Goal: Task Accomplishment & Management: Manage account settings

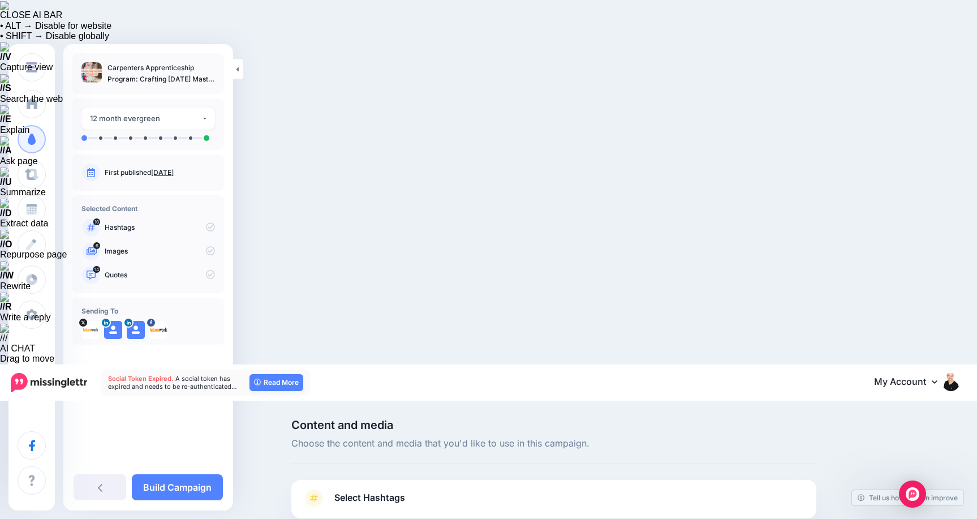
click at [354, 490] on span "Select Hashtags" at bounding box center [369, 497] width 71 height 15
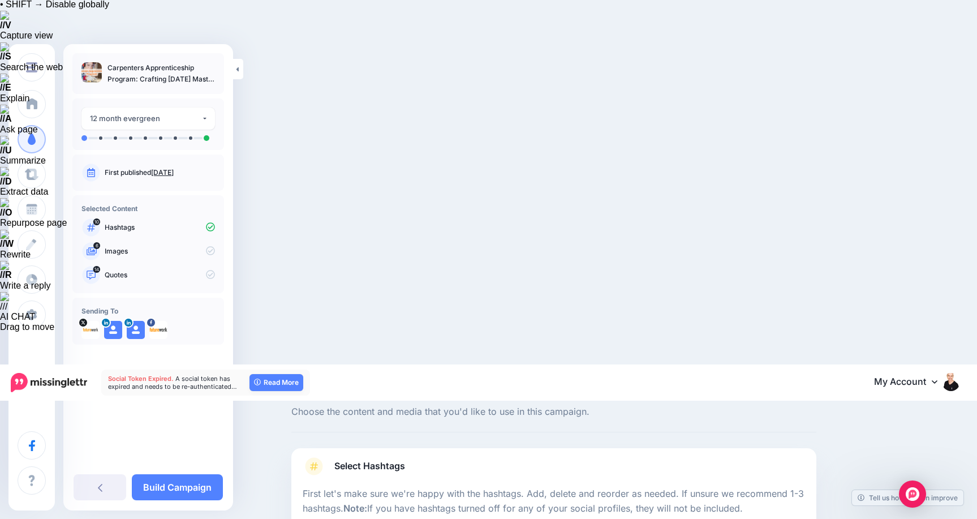
scroll to position [32, 0]
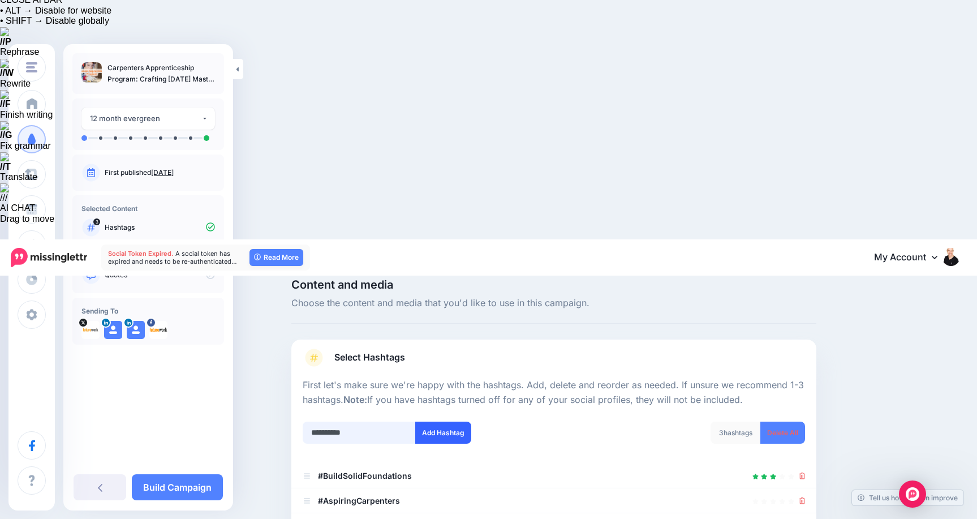
type input "**********"
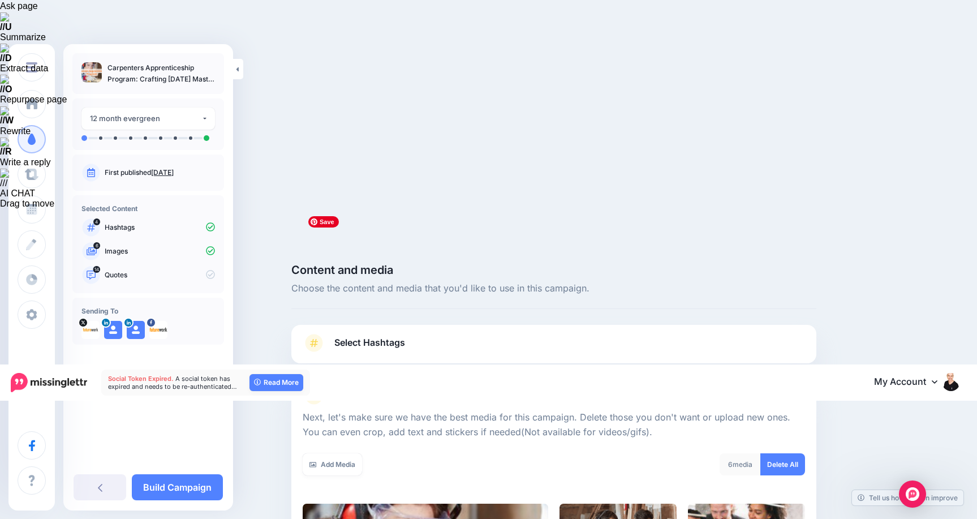
scroll to position [157, 0]
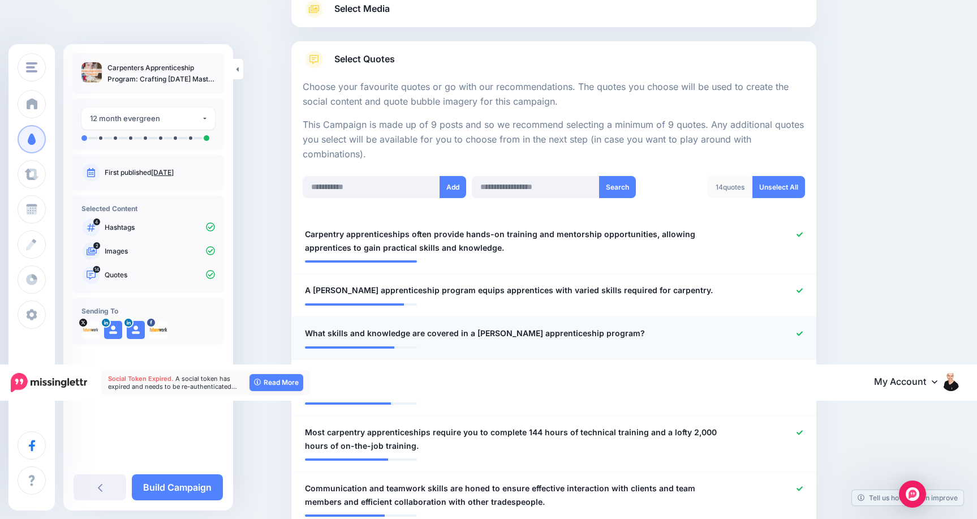
scroll to position [542, 0]
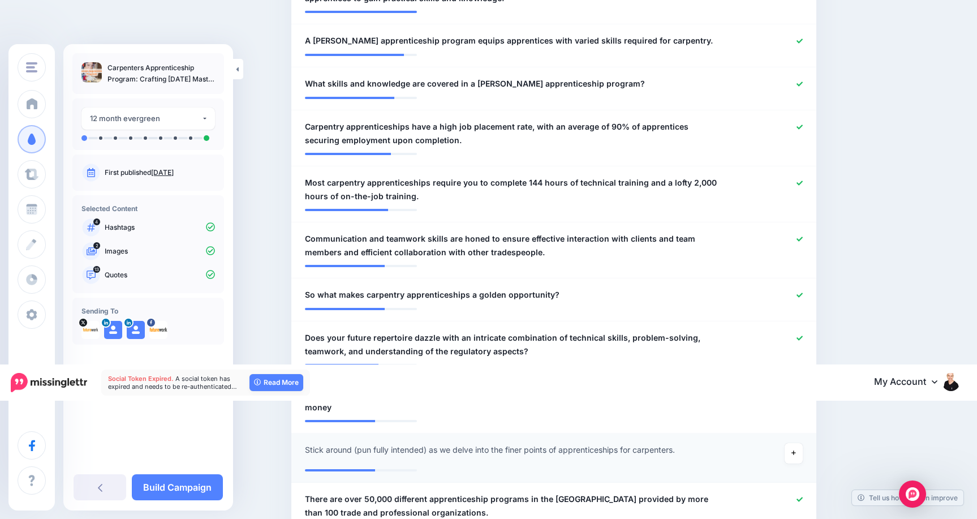
scroll to position [785, 0]
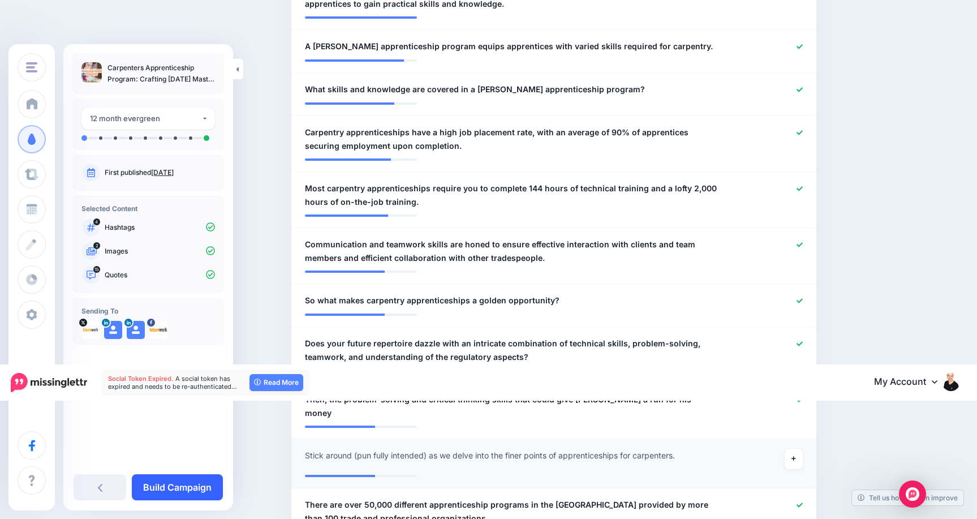
click at [204, 484] on link "Build Campaign" at bounding box center [177, 487] width 91 height 26
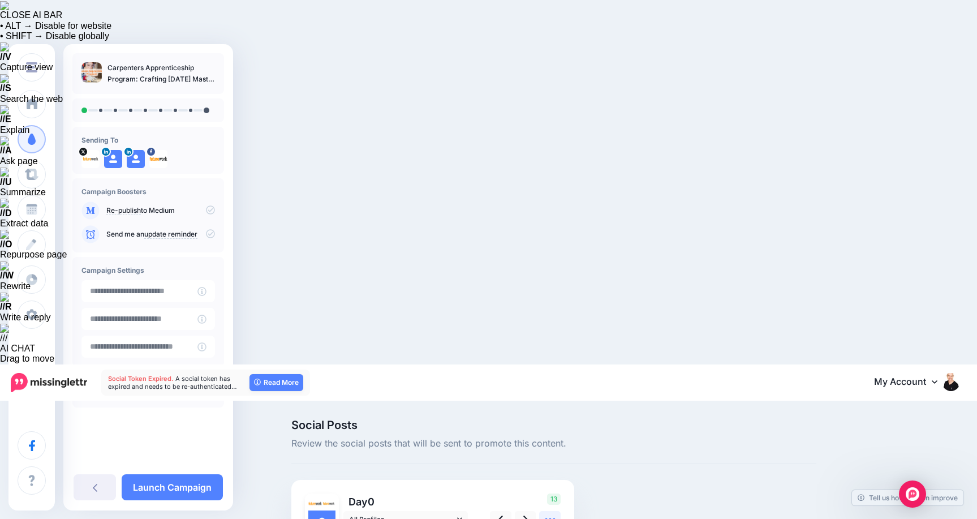
click at [552, 513] on icon at bounding box center [550, 519] width 12 height 12
click at [525, 515] on icon at bounding box center [525, 518] width 5 height 7
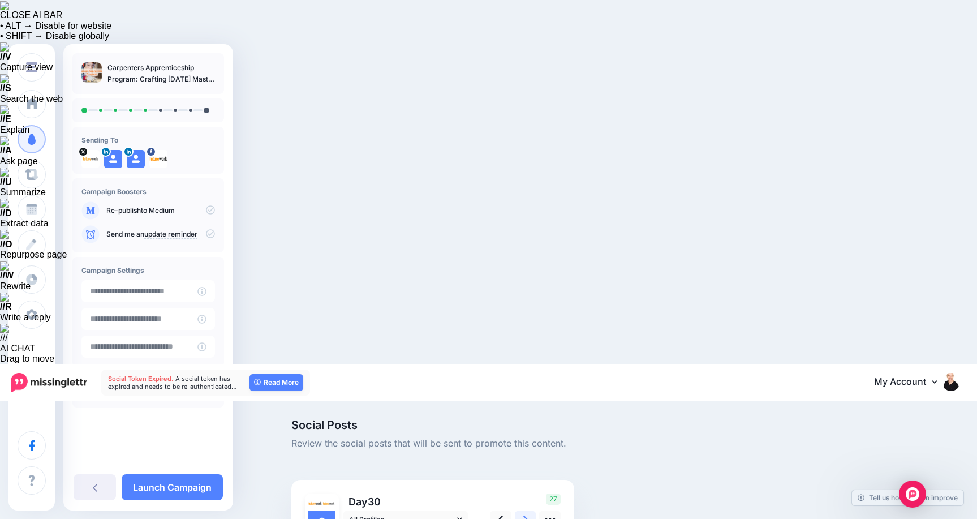
click at [525, 515] on icon at bounding box center [525, 518] width 5 height 7
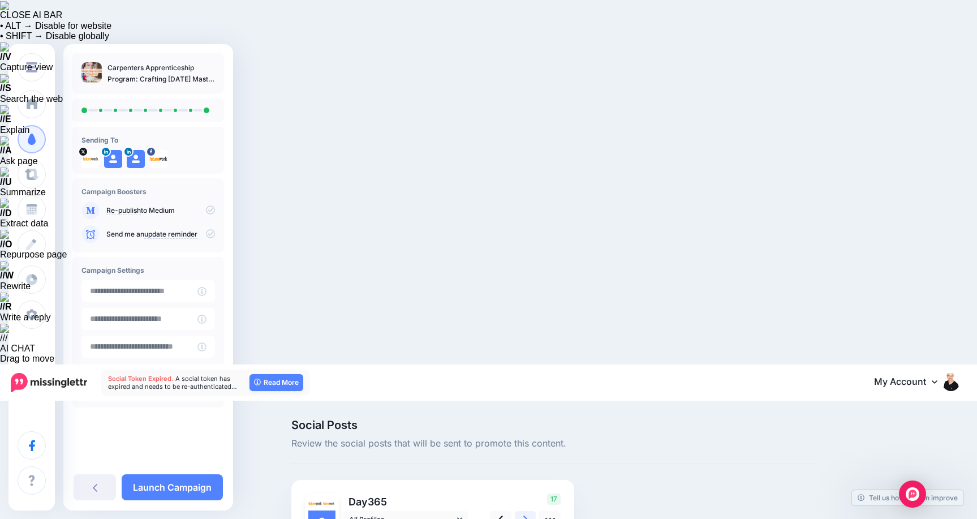
click at [525, 515] on icon at bounding box center [525, 518] width 5 height 7
click at [209, 474] on link "Launch Campaign" at bounding box center [172, 487] width 101 height 26
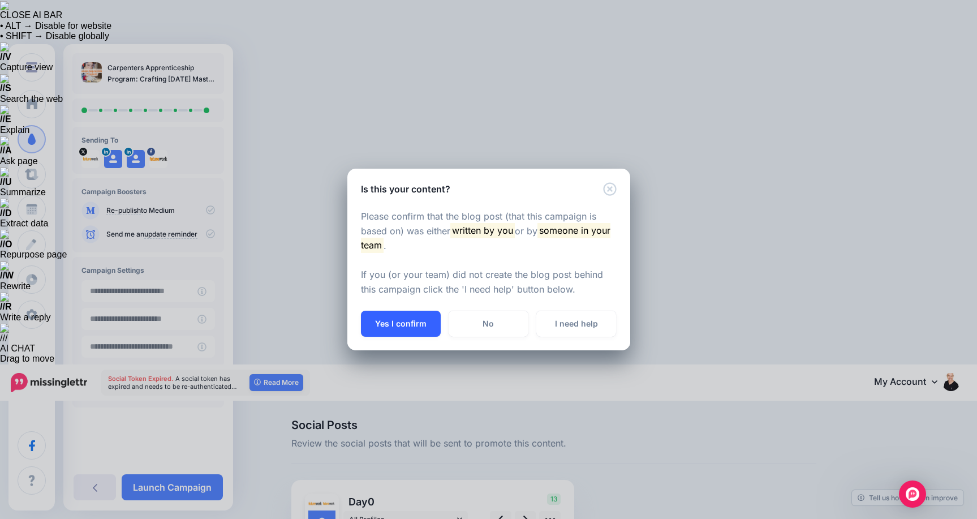
click at [403, 330] on button "Yes I confirm" at bounding box center [401, 323] width 80 height 26
